Goal: Information Seeking & Learning: Learn about a topic

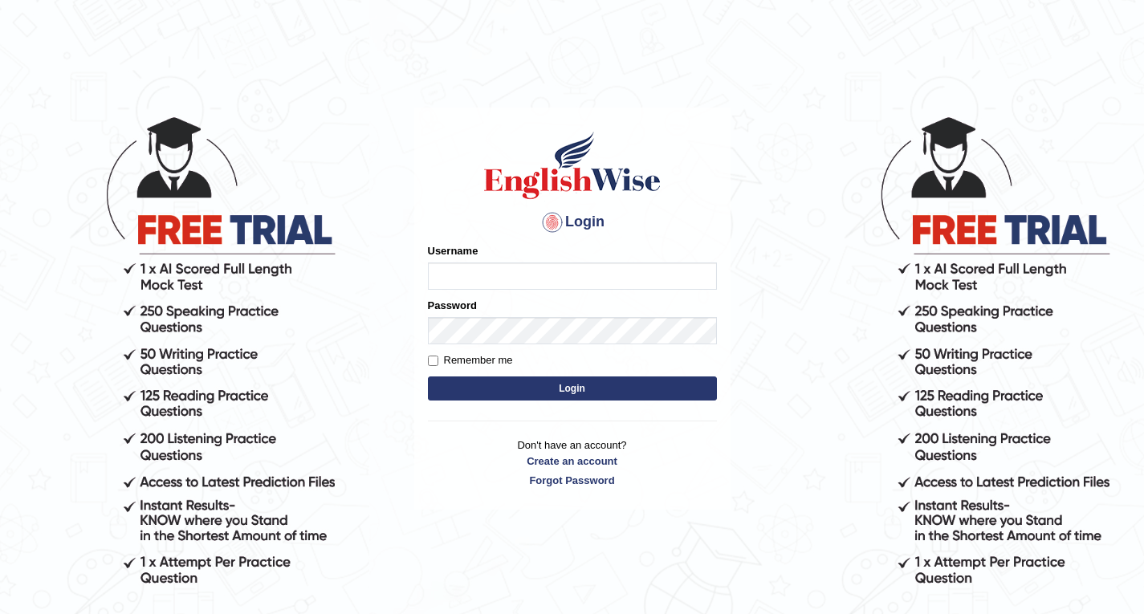
click at [573, 382] on button "Login" at bounding box center [572, 388] width 289 height 24
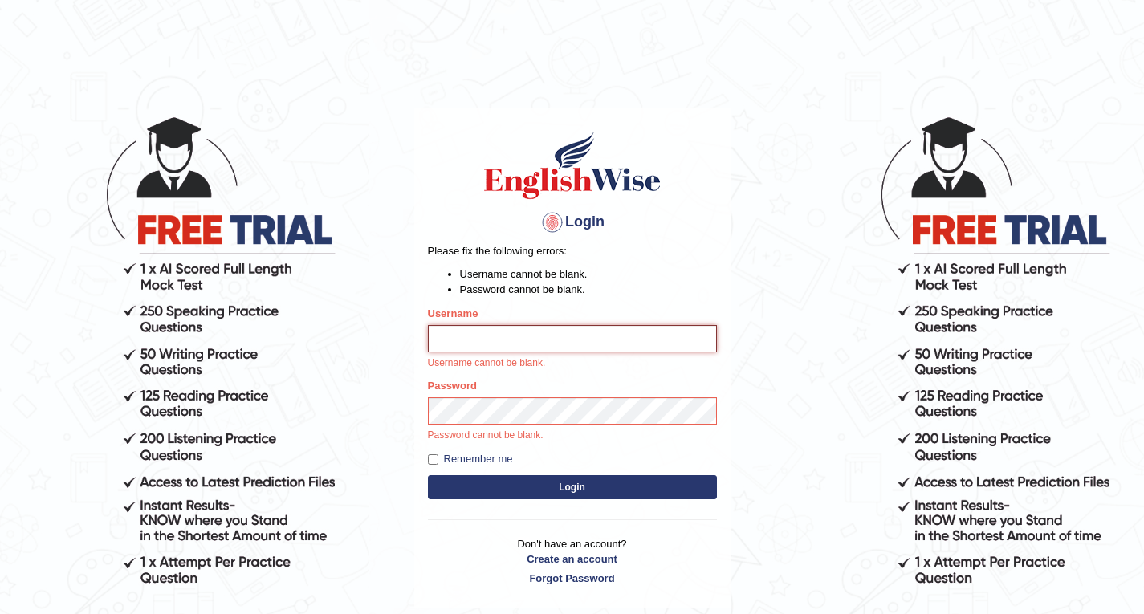
click at [557, 343] on input "Username" at bounding box center [572, 338] width 289 height 27
type input "Rebecca12"
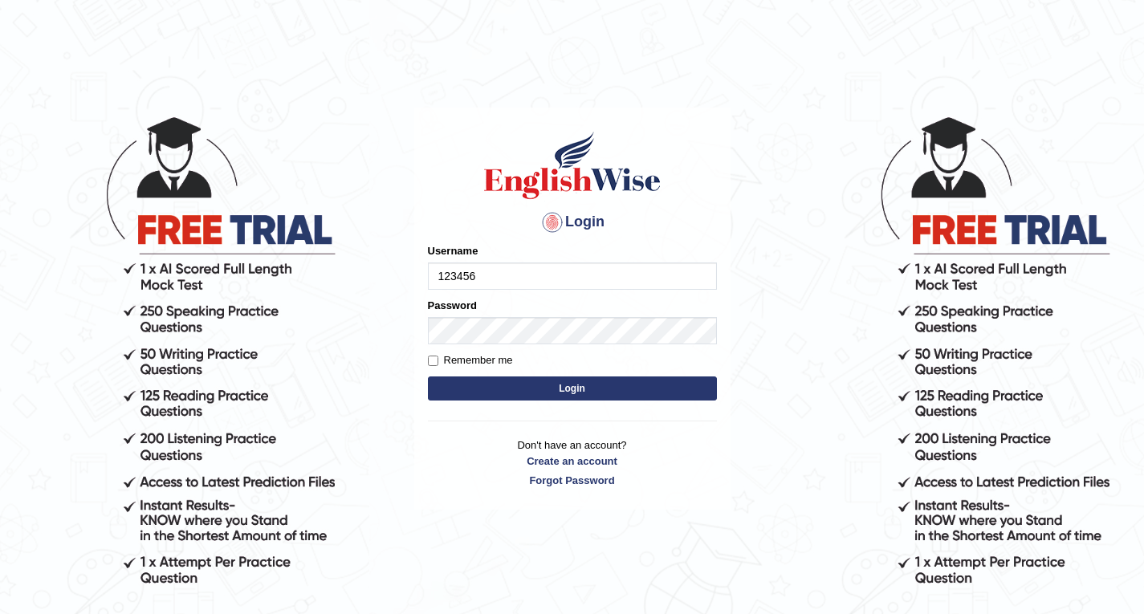
type input "123456"
click at [576, 384] on button "Login" at bounding box center [572, 388] width 289 height 24
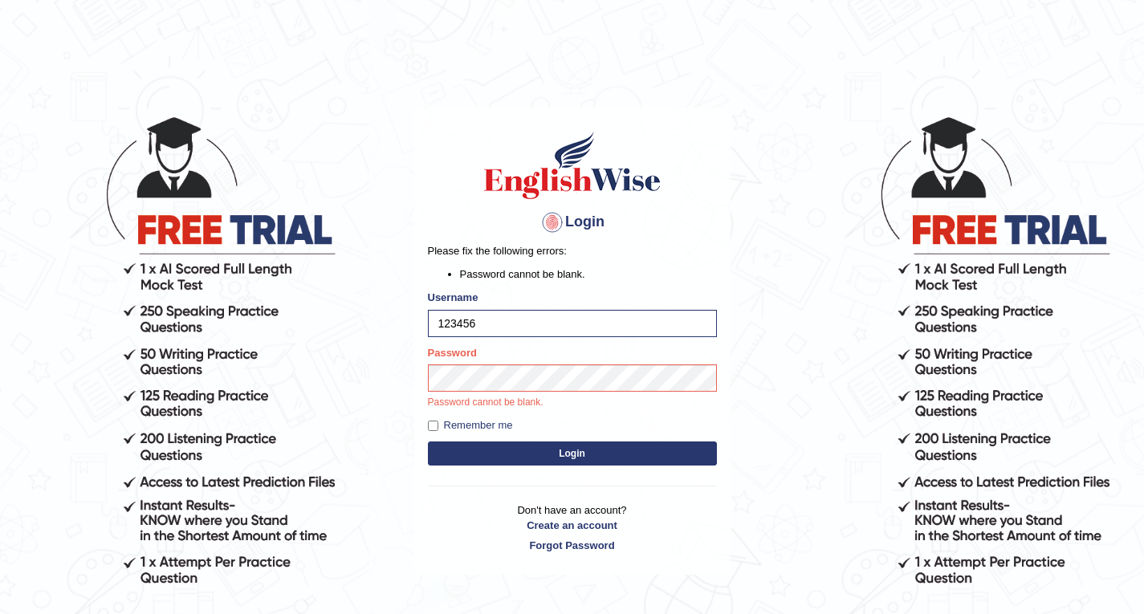
click at [597, 453] on button "Login" at bounding box center [572, 453] width 289 height 24
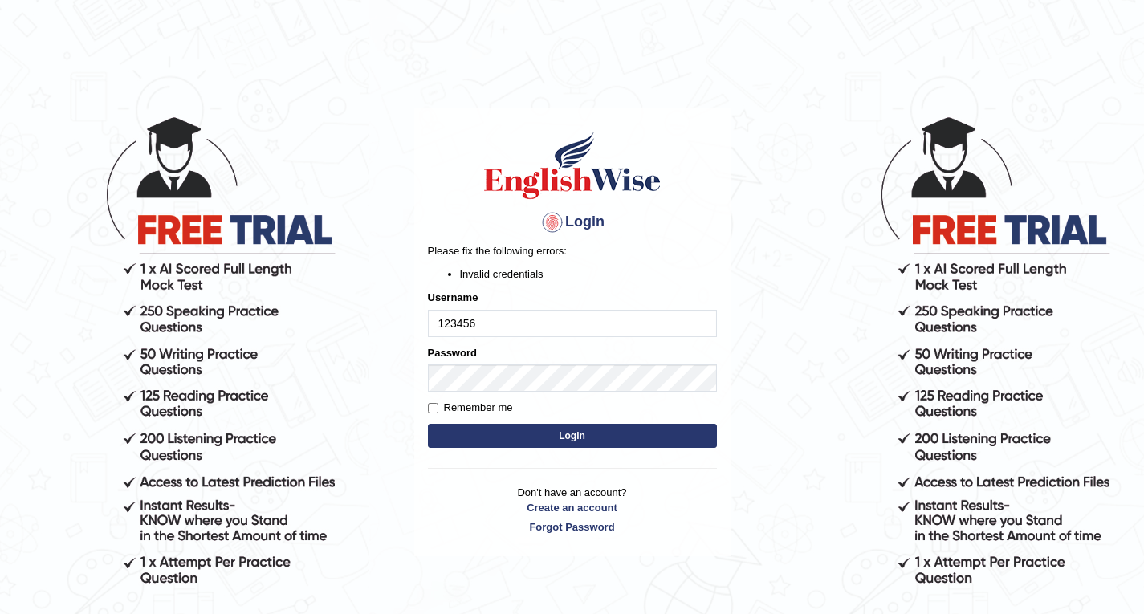
drag, startPoint x: 495, startPoint y: 322, endPoint x: 408, endPoint y: 339, distance: 89.1
click at [409, 340] on body "Login Please fix the following errors: Invalid credentials Username 123456 Pass…" at bounding box center [572, 364] width 1144 height 614
type input "Rebecca12"
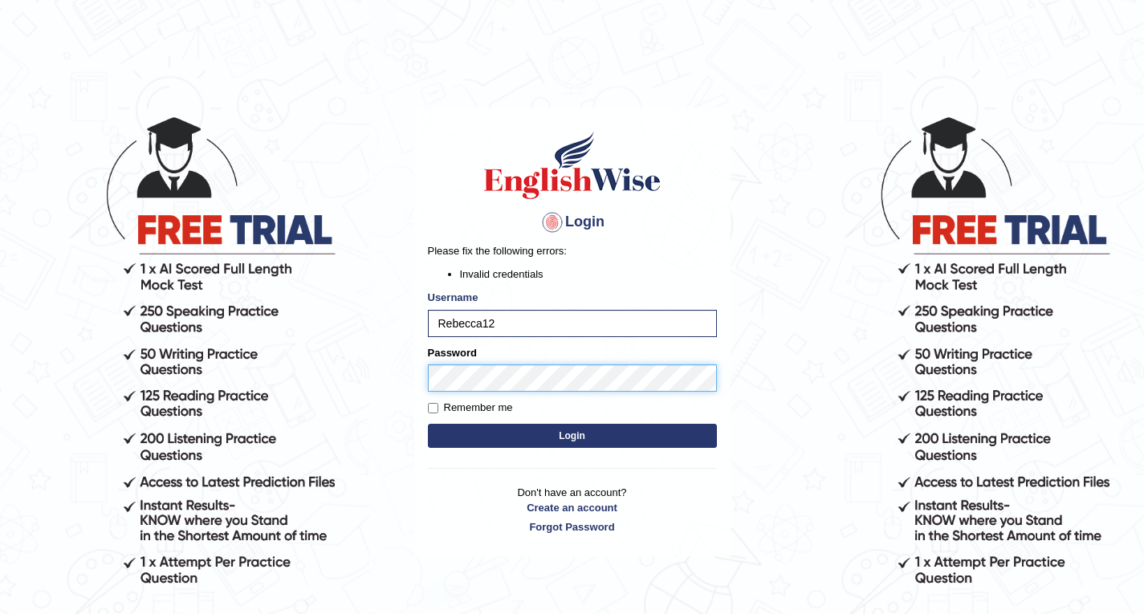
click at [394, 380] on body "Login Please fix the following errors: Invalid credentials Username Rebecca12 P…" at bounding box center [572, 364] width 1144 height 614
click at [559, 437] on button "Login" at bounding box center [572, 436] width 289 height 24
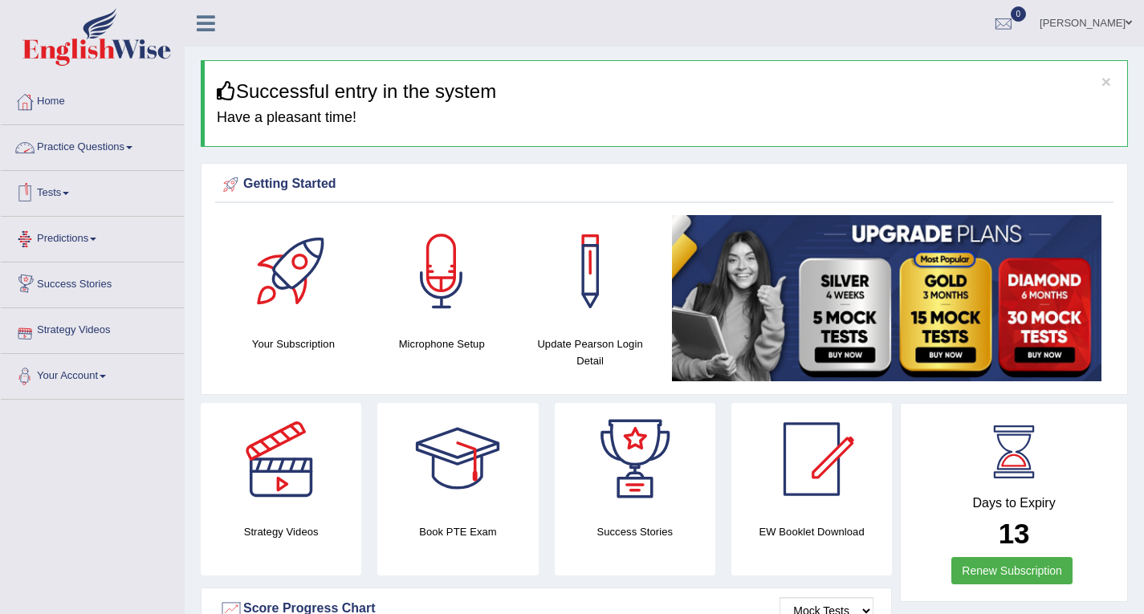
click at [116, 145] on link "Practice Questions" at bounding box center [92, 145] width 183 height 40
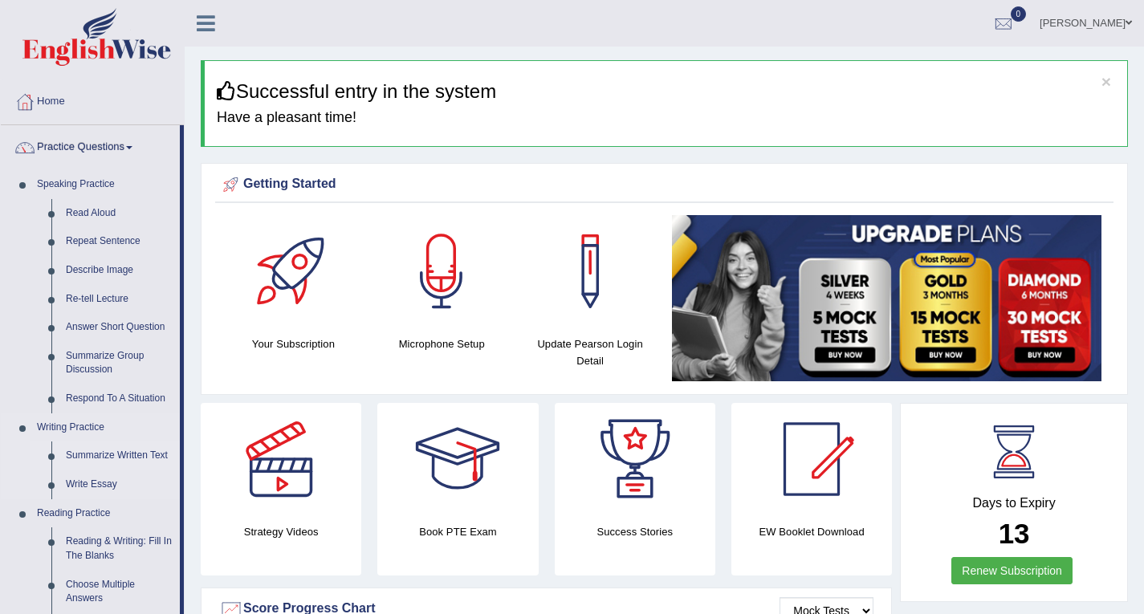
click at [128, 455] on link "Summarize Written Text" at bounding box center [119, 455] width 121 height 29
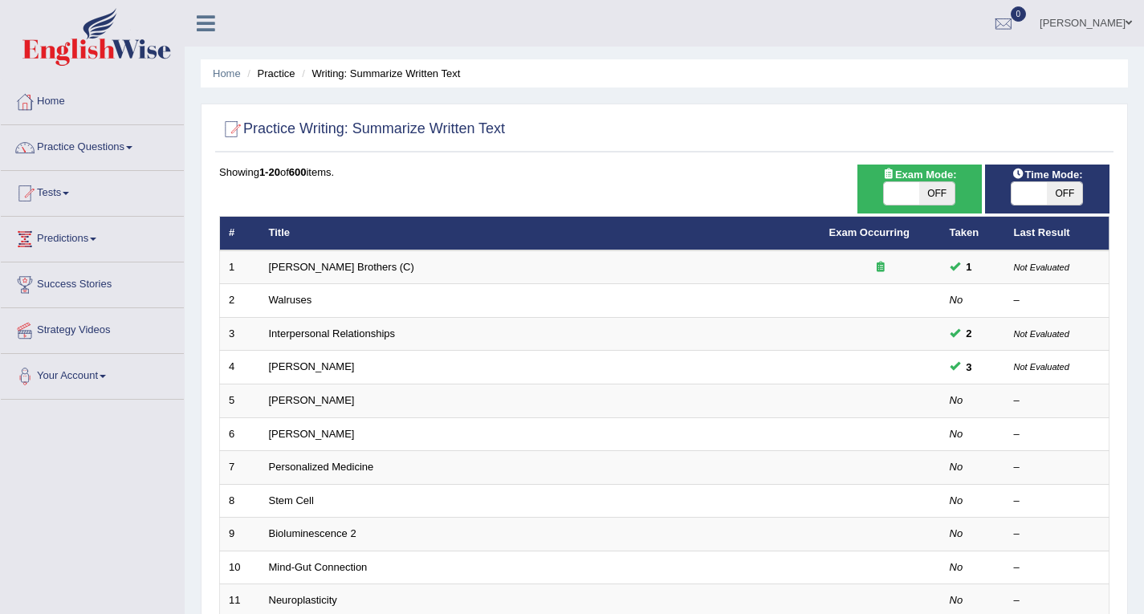
click at [1060, 194] on span "OFF" at bounding box center [1064, 193] width 35 height 22
checkbox input "true"
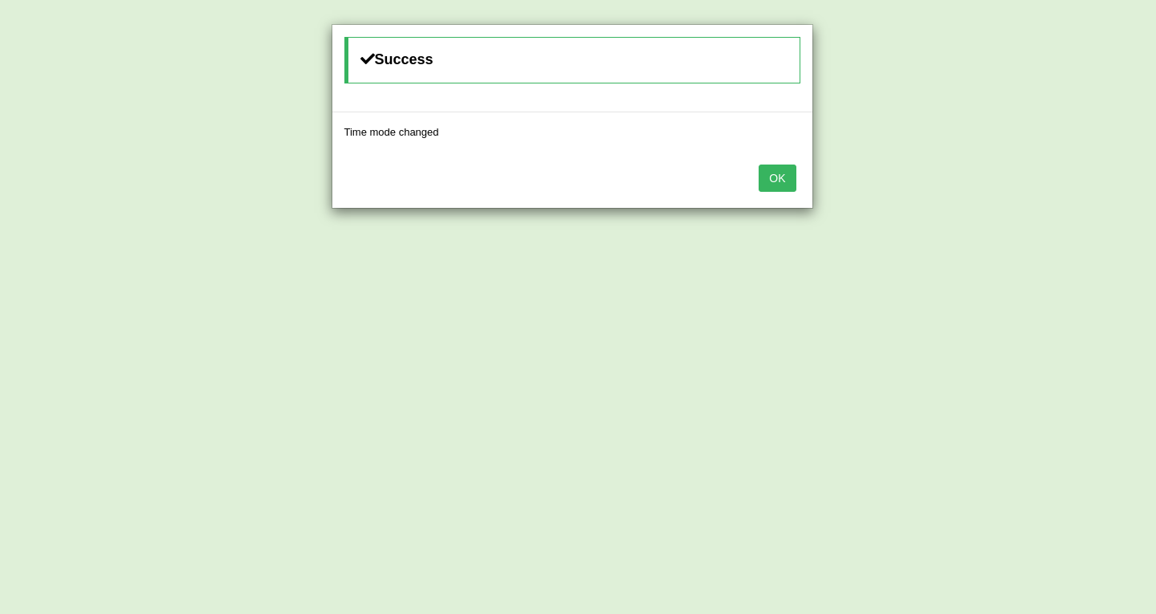
click at [787, 181] on button "OK" at bounding box center [776, 178] width 37 height 27
